Goal: Task Accomplishment & Management: Manage account settings

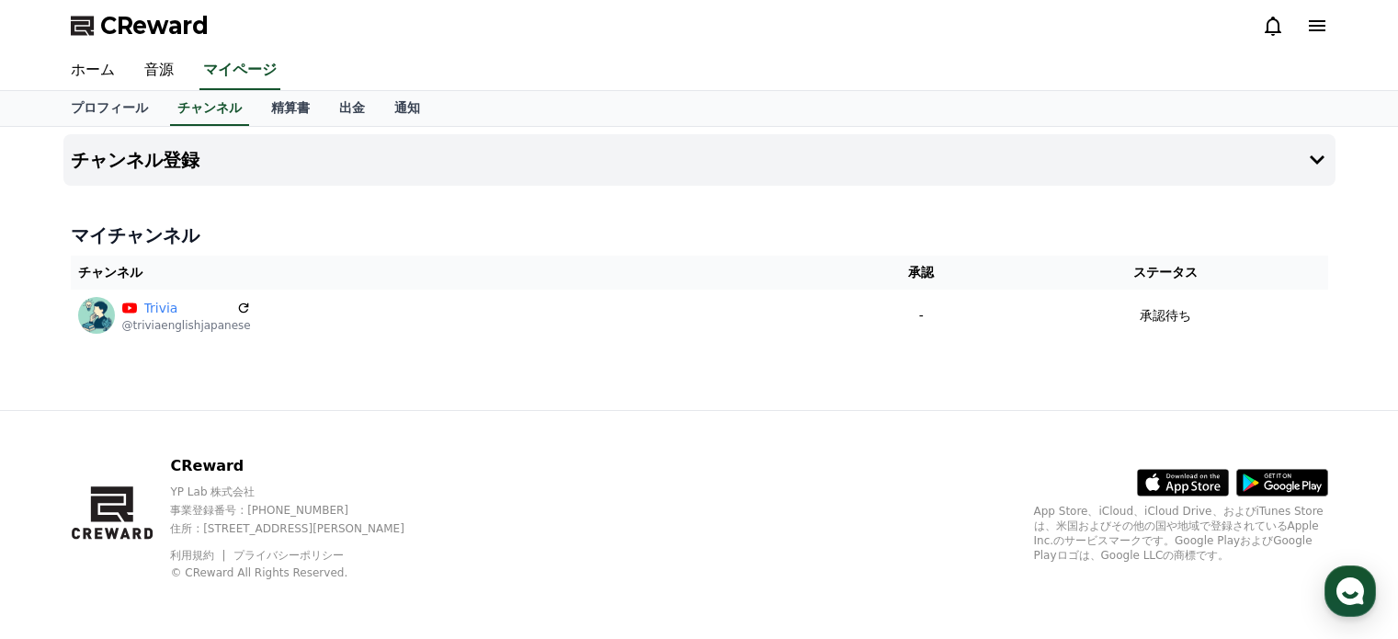
click at [896, 181] on button "チャンネル登録" at bounding box center [699, 159] width 1272 height 51
click at [827, 101] on div "プロフィール チャンネル 精算書 出金 通知" at bounding box center [699, 108] width 1286 height 35
